Goal: Task Accomplishment & Management: Use online tool/utility

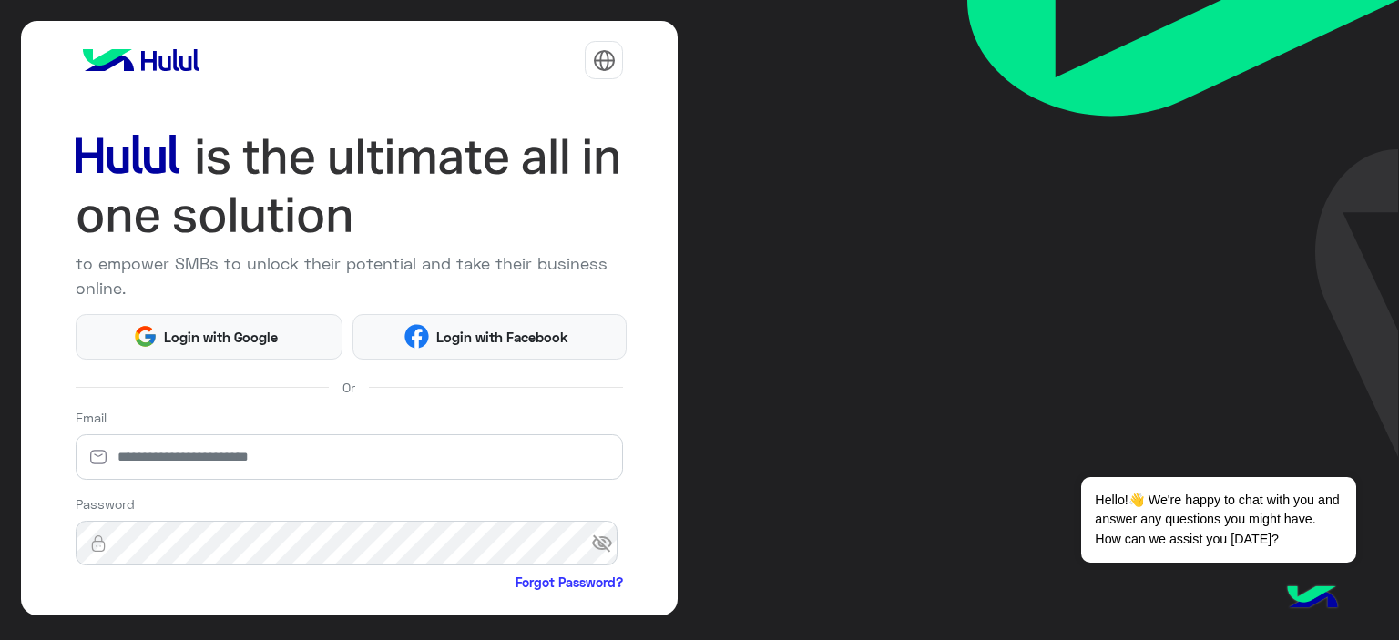
scroll to position [178, 0]
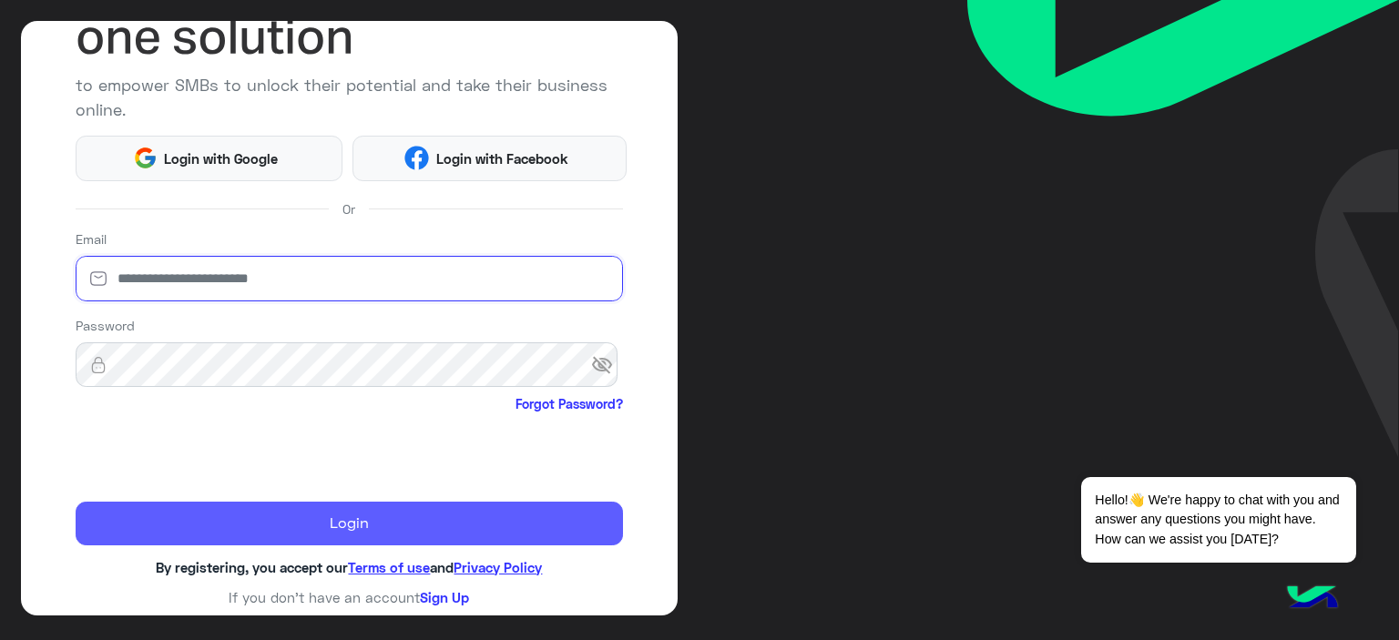
type input "**********"
click at [224, 509] on button "Login" at bounding box center [350, 524] width 548 height 44
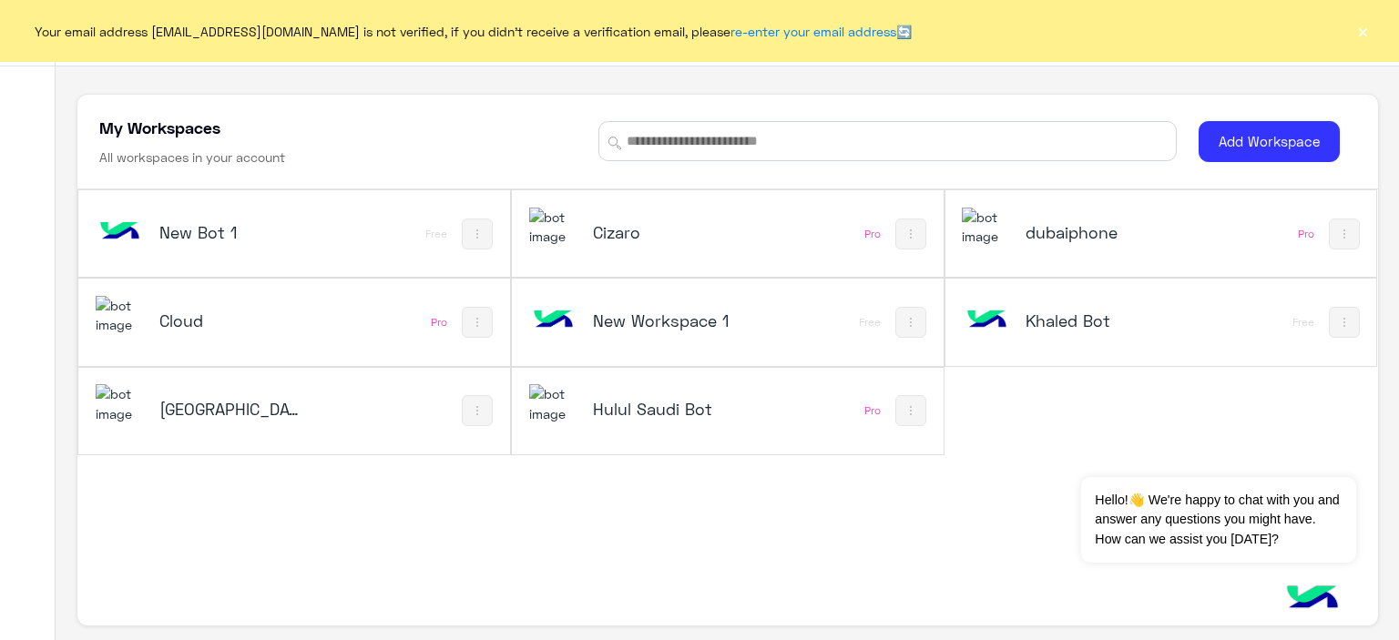
click at [1361, 36] on button "×" at bounding box center [1362, 31] width 18 height 18
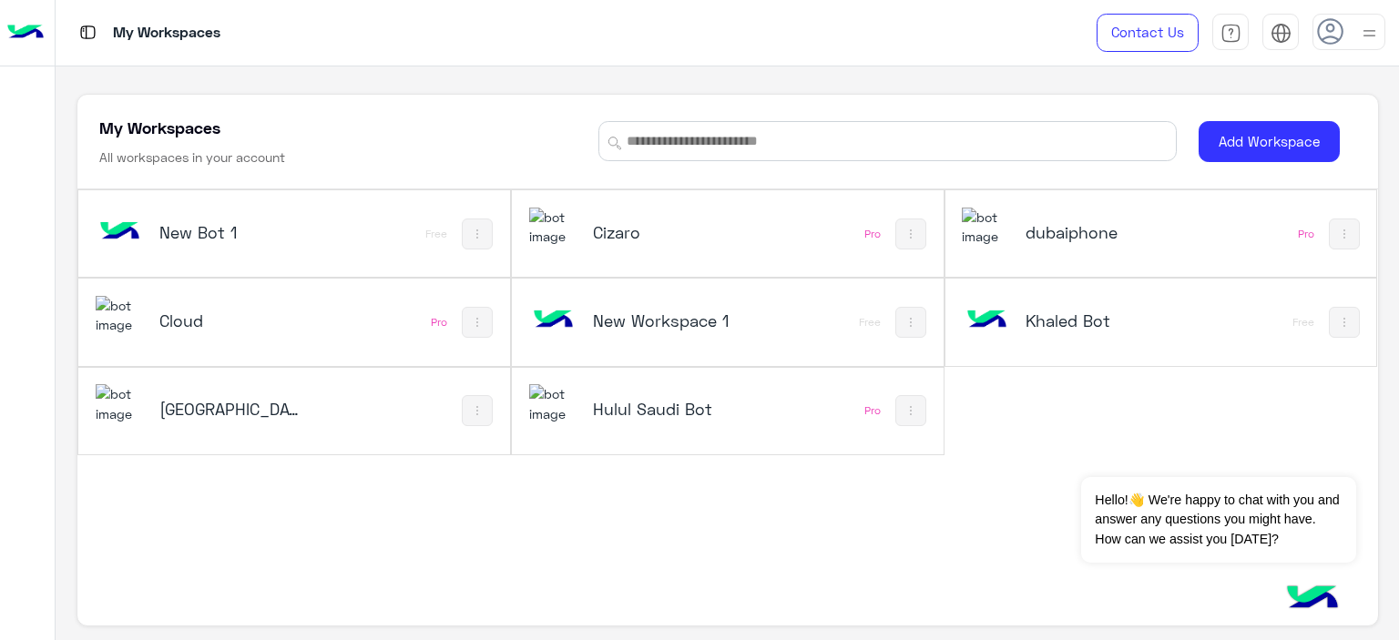
click at [1124, 217] on div "dubaiphone" at bounding box center [1081, 234] width 239 height 53
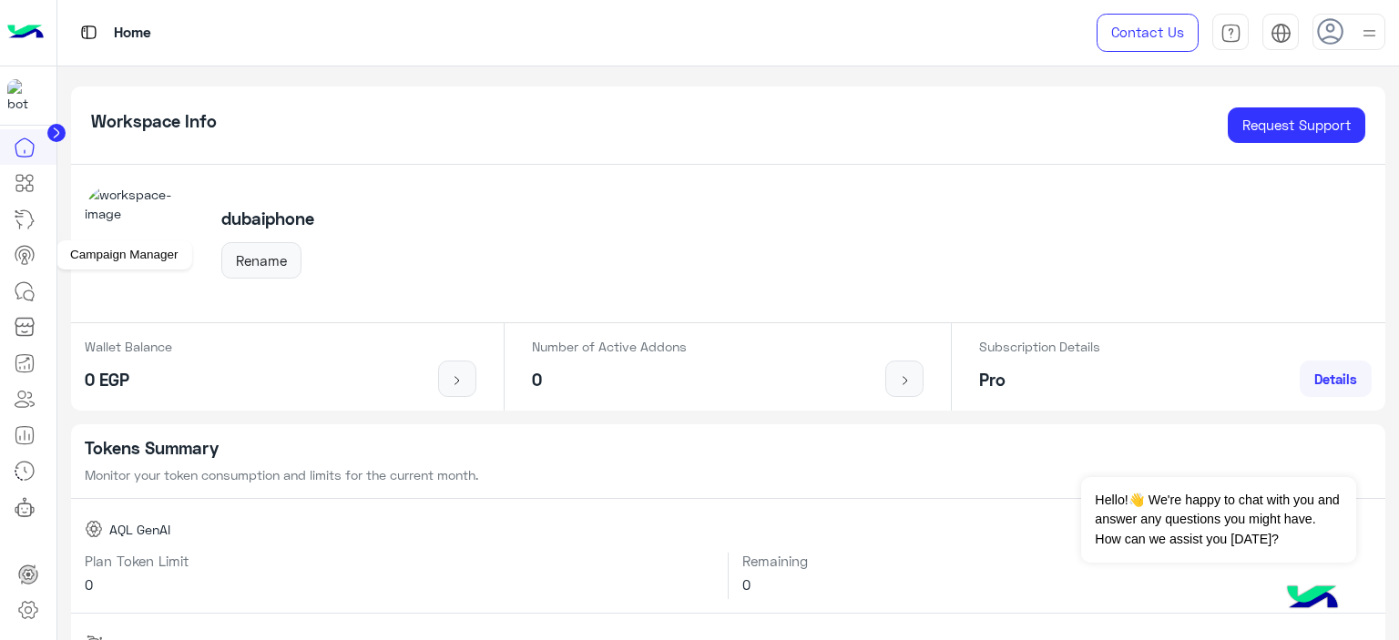
click at [28, 254] on icon at bounding box center [25, 255] width 22 height 22
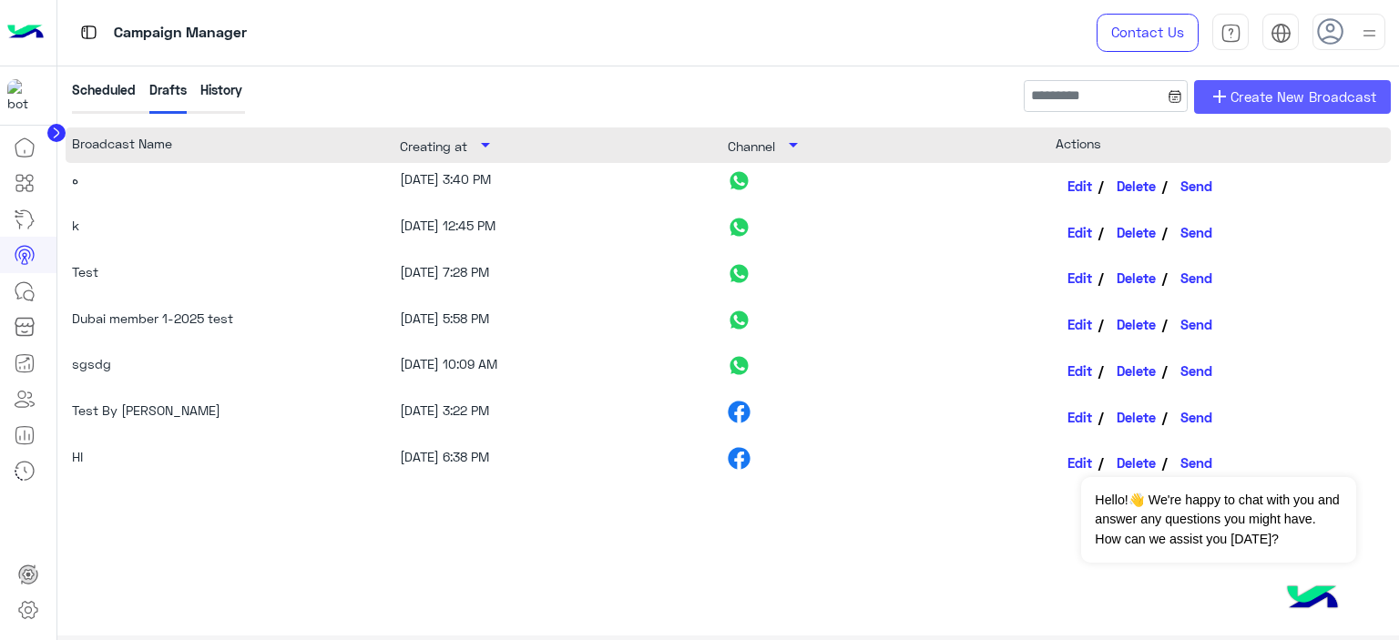
click at [1274, 94] on span "Create New Broadcast" at bounding box center [1303, 97] width 146 height 21
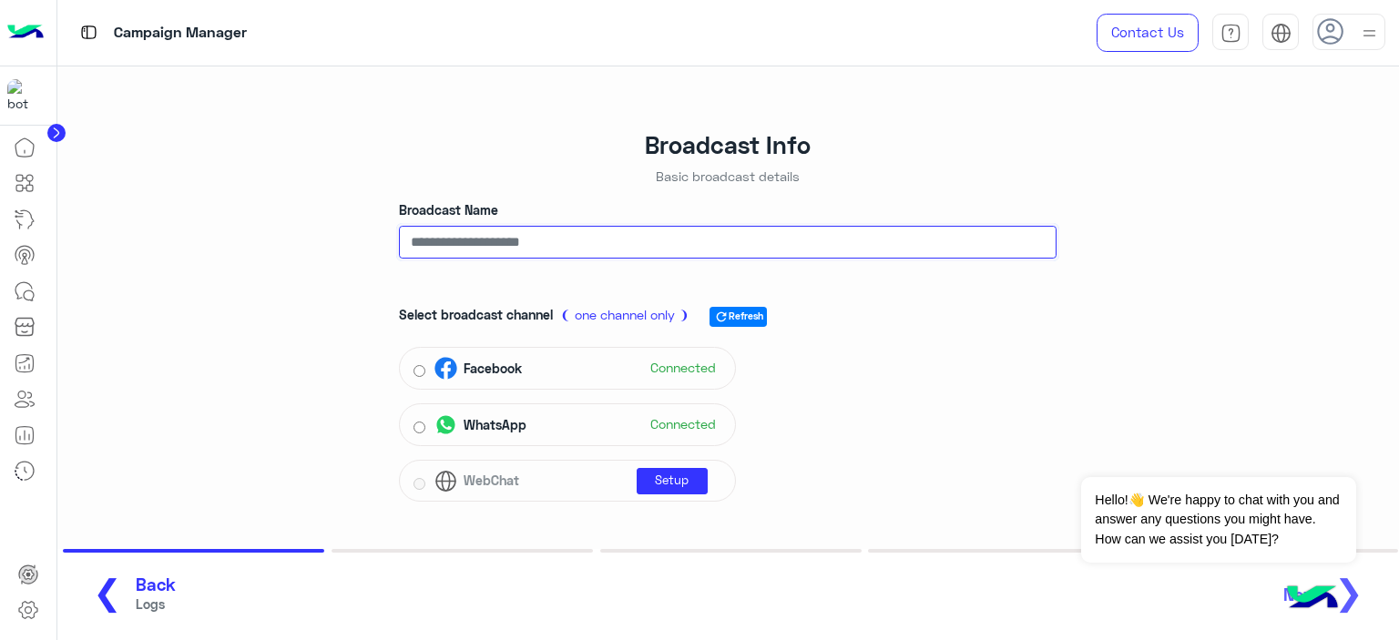
click at [454, 245] on input "Broadcast Name" at bounding box center [727, 242] width 657 height 33
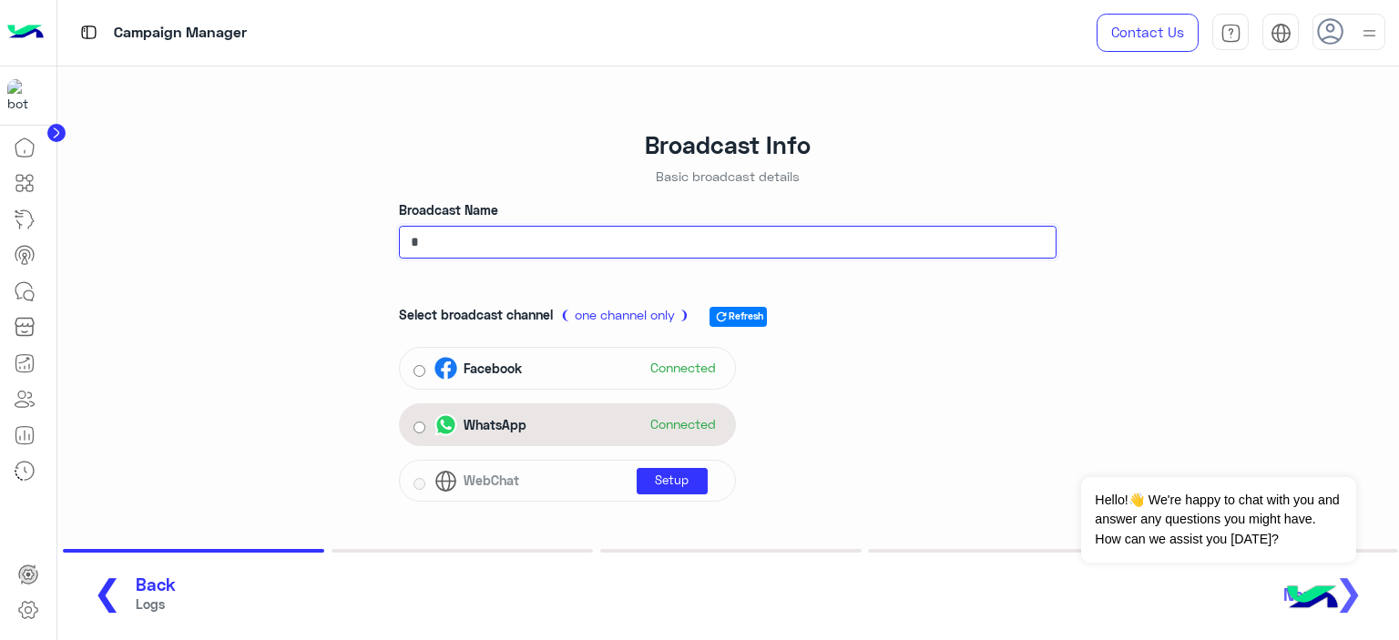
type input "*"
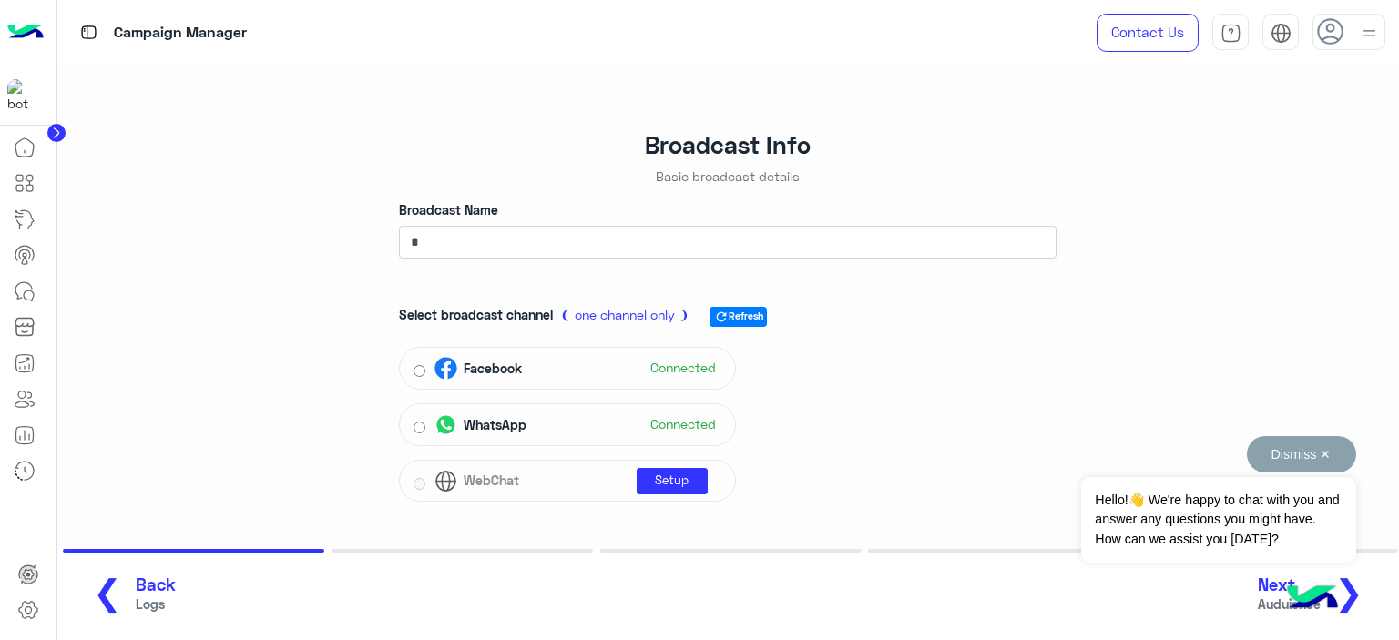
click at [1334, 454] on button "Dismiss ✕" at bounding box center [1301, 454] width 109 height 36
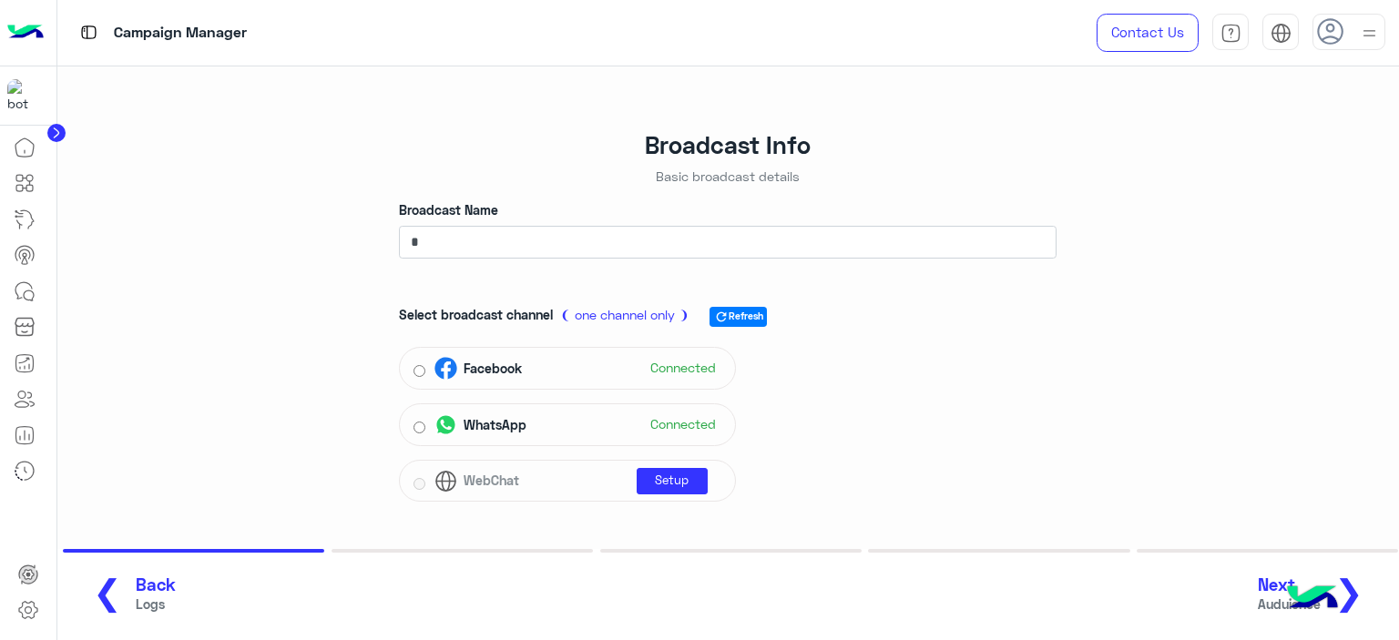
click at [1261, 603] on div "❮ Back Logs Next Auduience ❯" at bounding box center [728, 595] width 1309 height 50
click at [1270, 599] on span "Auduience" at bounding box center [1288, 604] width 63 height 19
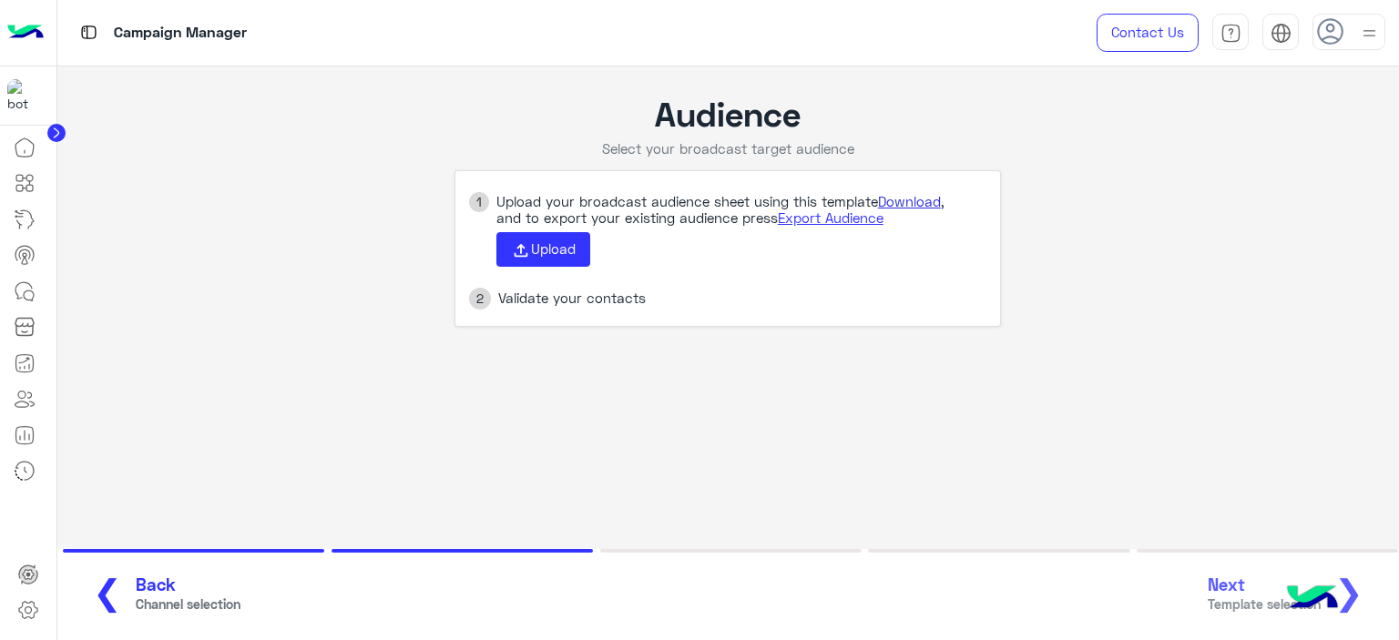
click at [925, 198] on link "Download" at bounding box center [909, 201] width 63 height 16
